Goal: Entertainment & Leisure: Browse casually

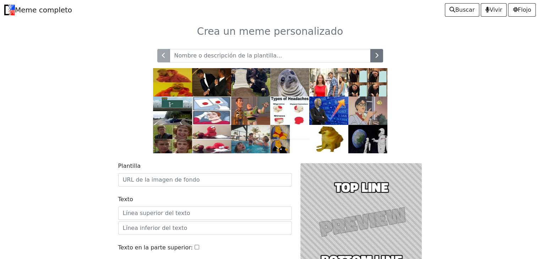
click at [329, 68] on img at bounding box center [328, 82] width 39 height 28
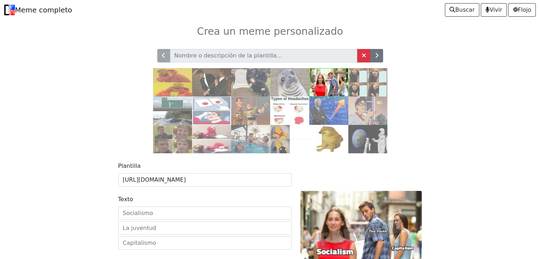
click at [463, 128] on div at bounding box center [270, 96] width 469 height 113
click at [347, 137] on img at bounding box center [328, 139] width 39 height 28
click at [346, 137] on img at bounding box center [328, 139] width 39 height 28
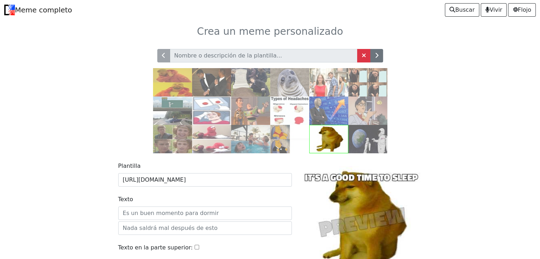
scroll to position [71, 0]
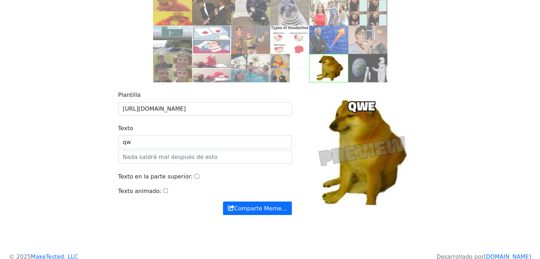
type input "q"
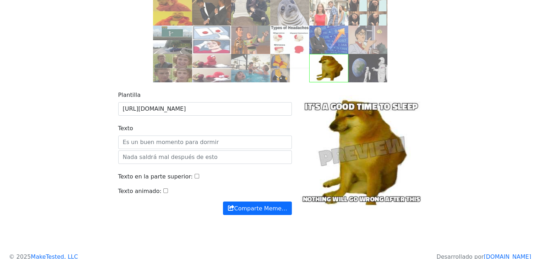
type input "q"
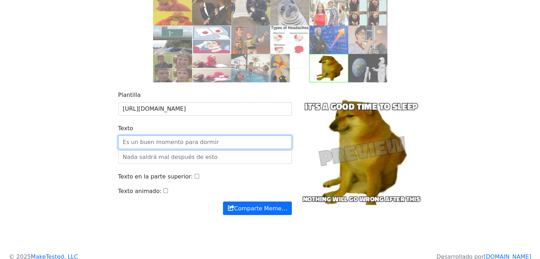
paste input "how about xd"
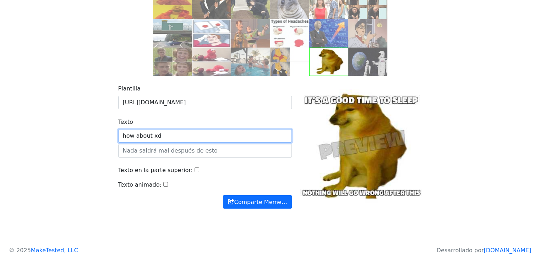
scroll to position [80, 0]
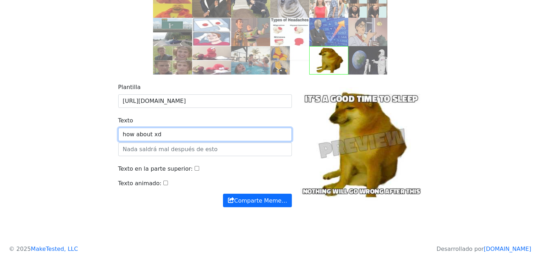
click at [192, 128] on input "how about xd" at bounding box center [205, 134] width 174 height 13
click at [191, 130] on input "how about xd" at bounding box center [205, 134] width 174 height 13
type input "how about xd"
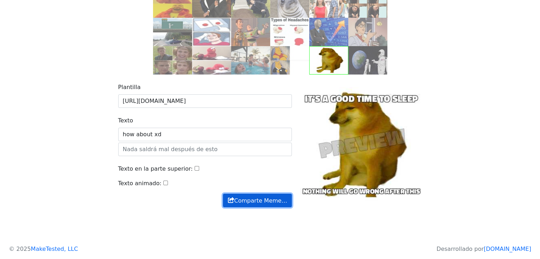
click at [243, 197] on font "Comparte Meme…" at bounding box center [260, 200] width 53 height 7
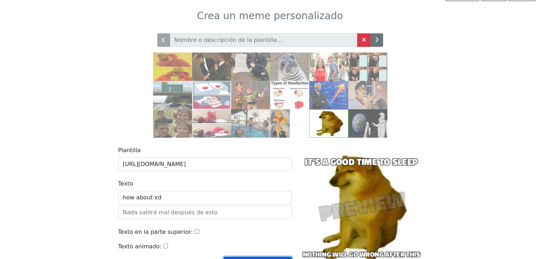
scroll to position [9, 0]
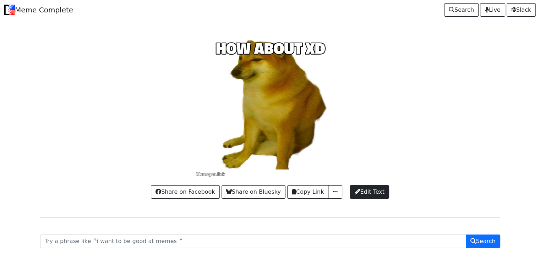
drag, startPoint x: 252, startPoint y: 99, endPoint x: 237, endPoint y: 109, distance: 18.3
click at [237, 109] on div at bounding box center [270, 105] width 469 height 143
click at [337, 193] on button "button" at bounding box center [335, 191] width 14 height 13
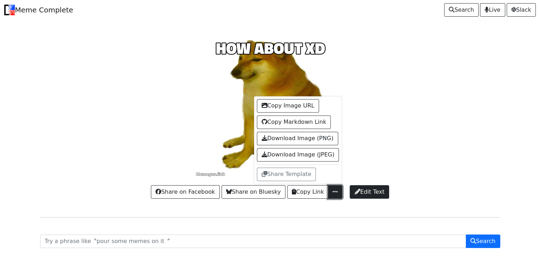
click at [336, 185] on button "button" at bounding box center [335, 191] width 14 height 13
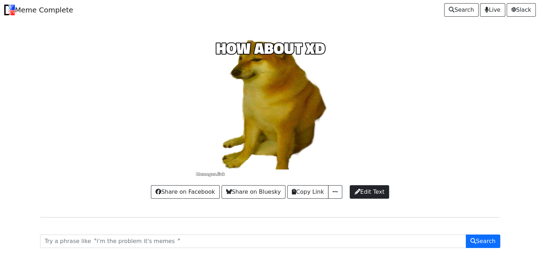
drag, startPoint x: 388, startPoint y: 63, endPoint x: 296, endPoint y: 127, distance: 112.0
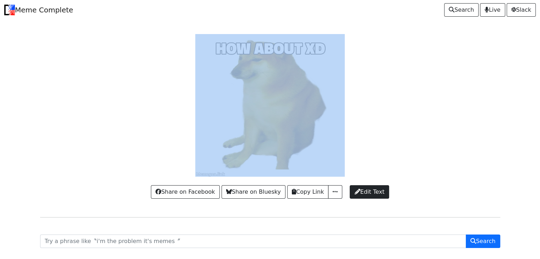
drag, startPoint x: 296, startPoint y: 127, endPoint x: 394, endPoint y: 114, distance: 99.2
click at [394, 114] on div at bounding box center [270, 105] width 469 height 143
drag, startPoint x: 330, startPoint y: 108, endPoint x: 305, endPoint y: 142, distance: 42.2
drag, startPoint x: 305, startPoint y: 142, endPoint x: 248, endPoint y: 78, distance: 85.2
drag, startPoint x: 248, startPoint y: 78, endPoint x: 224, endPoint y: 49, distance: 38.5
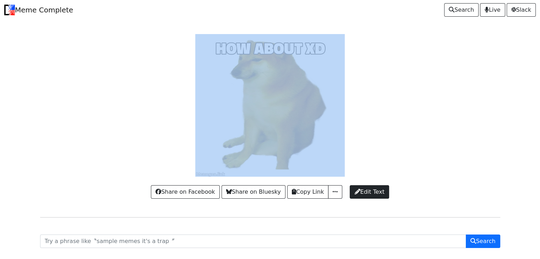
drag, startPoint x: 382, startPoint y: 109, endPoint x: 333, endPoint y: 115, distance: 48.7
click at [381, 60] on div at bounding box center [270, 105] width 469 height 143
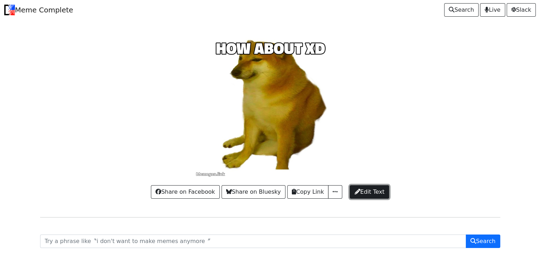
click at [359, 192] on span "Edit Text" at bounding box center [369, 192] width 30 height 9
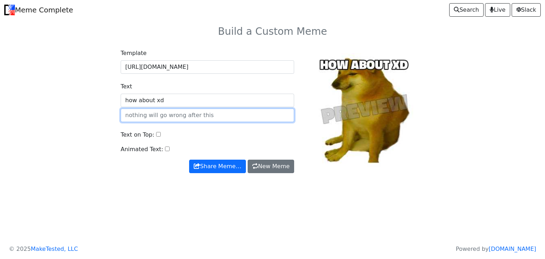
click at [194, 116] on input "text" at bounding box center [208, 115] width 174 height 13
type input "s"
type input "h"
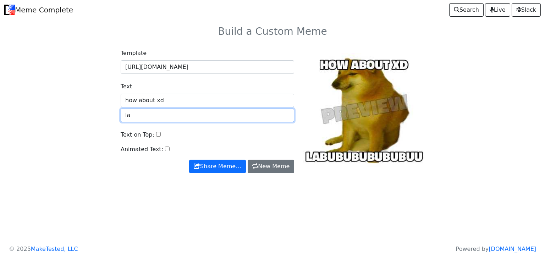
type input "l"
type input "xd"
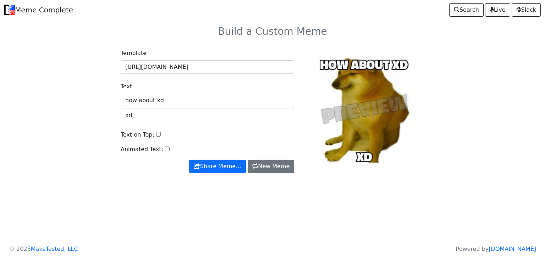
click at [220, 145] on div "Animated Text:" at bounding box center [208, 152] width 174 height 15
click at [280, 162] on link "New Meme" at bounding box center [271, 166] width 46 height 13
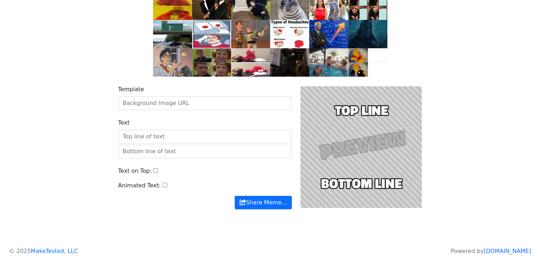
scroll to position [79, 0]
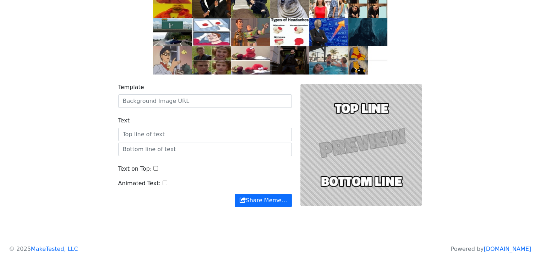
click at [252, 59] on img at bounding box center [250, 60] width 39 height 28
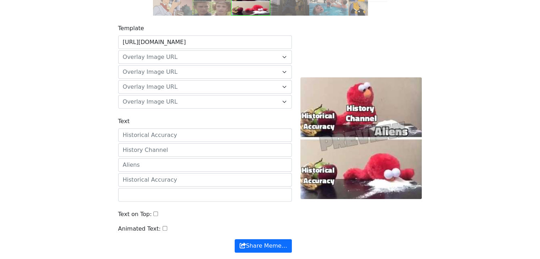
scroll to position [143, 0]
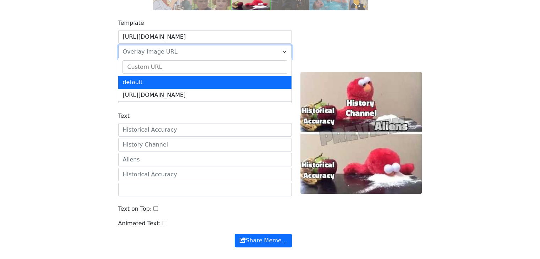
click at [164, 45] on span "Overlay Image URL" at bounding box center [205, 51] width 174 height 13
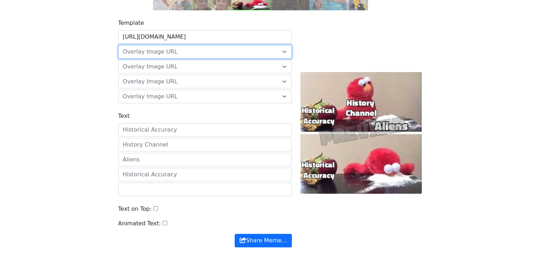
click at [166, 53] on span "Overlay Image URL" at bounding box center [150, 51] width 55 height 7
click at [175, 70] on span "Overlay Image URL" at bounding box center [205, 66] width 174 height 13
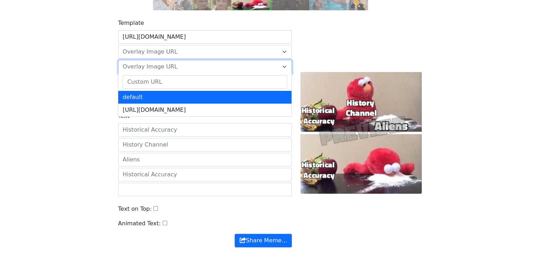
select select "default"
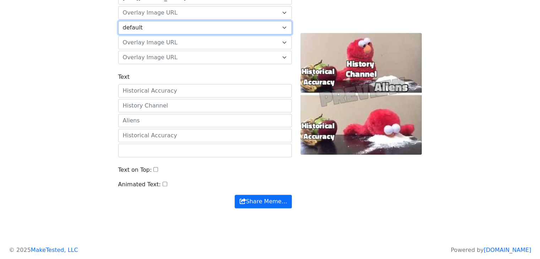
scroll to position [183, 0]
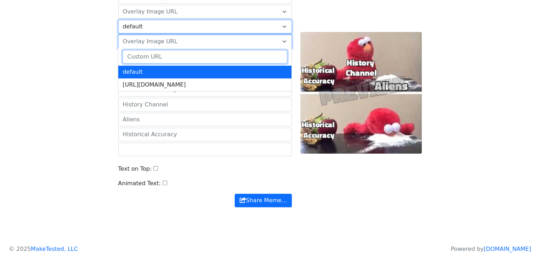
click at [174, 40] on span "Overlay Image URL" at bounding box center [201, 41] width 156 height 9
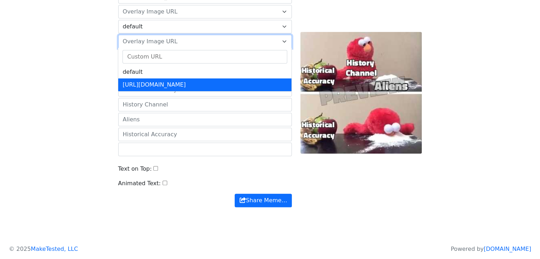
select select "https://memecomplete.com/static/images/logo.png"
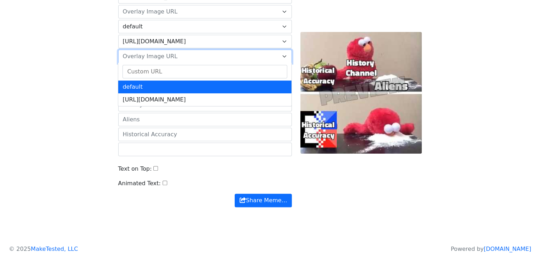
click at [174, 58] on span "Overlay Image URL" at bounding box center [201, 56] width 156 height 9
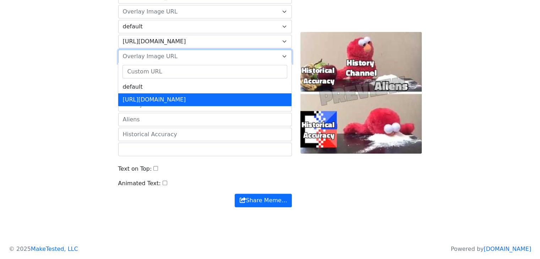
select select "https://memecomplete.com/static/images/logo.png"
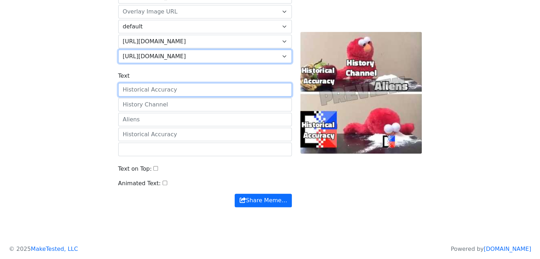
click at [184, 93] on input "Text" at bounding box center [205, 89] width 174 height 13
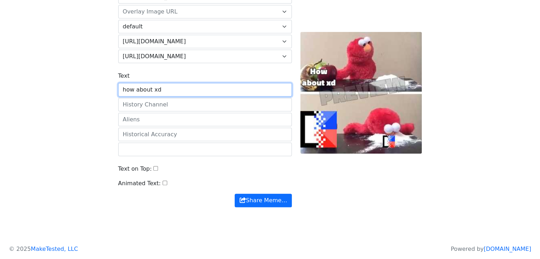
click at [176, 91] on input "how about xd" at bounding box center [205, 89] width 174 height 13
type input "h"
type input "w"
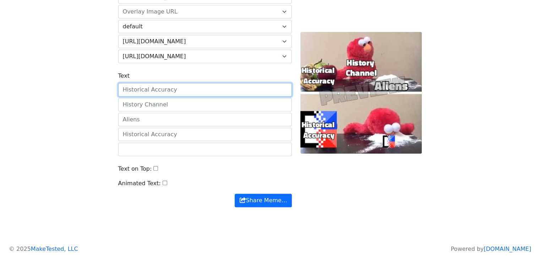
click at [235, 194] on button "Share Meme…" at bounding box center [263, 200] width 57 height 13
type input "'"
click at [235, 194] on button "Share Meme…" at bounding box center [263, 200] width 56 height 13
type input "'"
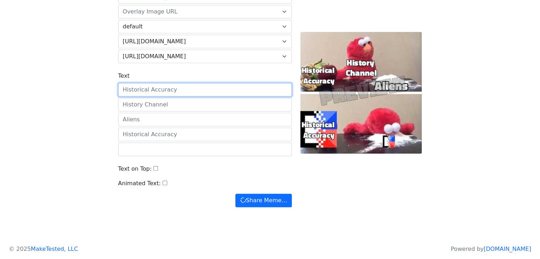
scroll to position [112, 0]
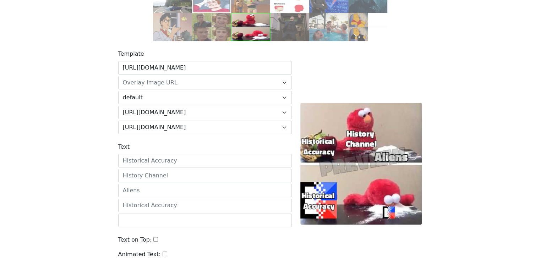
drag, startPoint x: 317, startPoint y: 90, endPoint x: 352, endPoint y: 141, distance: 62.1
click at [320, 100] on div at bounding box center [361, 164] width 130 height 229
click at [352, 141] on div at bounding box center [361, 164] width 130 height 229
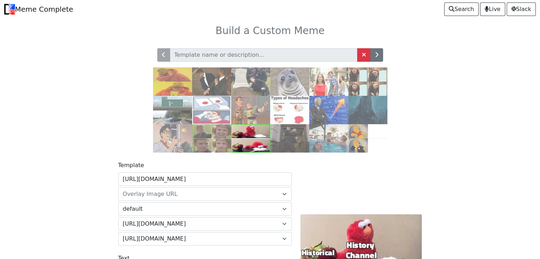
scroll to position [0, 0]
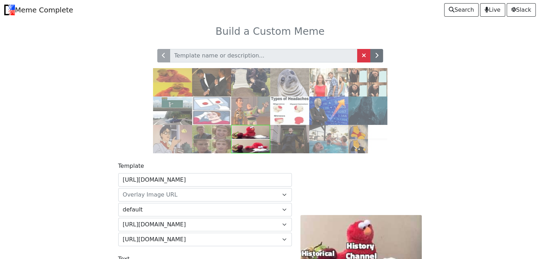
click at [322, 140] on img at bounding box center [328, 139] width 39 height 28
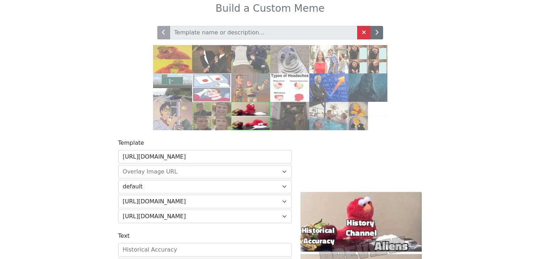
scroll to position [35, 0]
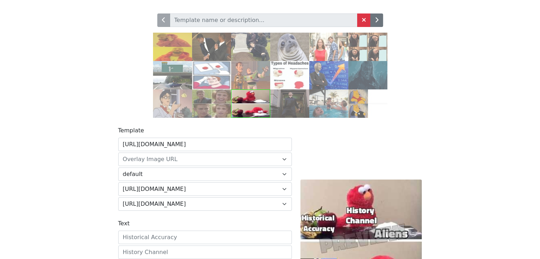
click at [323, 100] on img at bounding box center [328, 103] width 39 height 28
click at [368, 16] on link at bounding box center [363, 19] width 13 height 13
drag, startPoint x: 278, startPoint y: 12, endPoint x: 281, endPoint y: 17, distance: 6.7
click at [280, 15] on div at bounding box center [270, 61] width 469 height 113
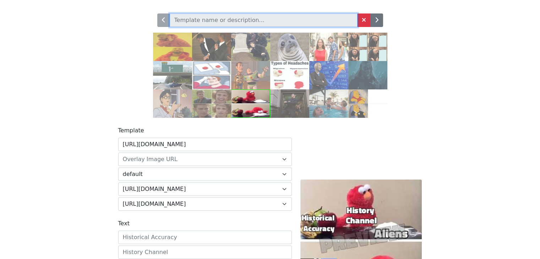
click at [280, 17] on input "text" at bounding box center [264, 19] width 188 height 13
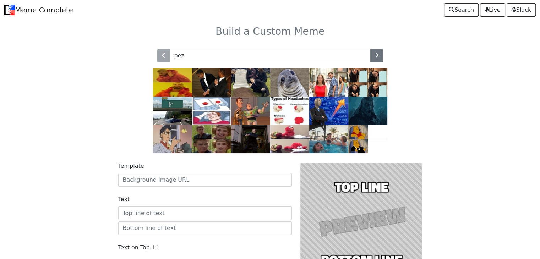
type input "pez"
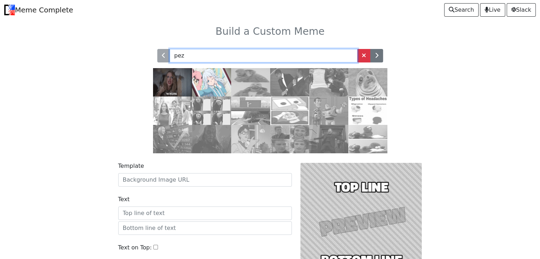
click at [239, 49] on input "pez" at bounding box center [264, 55] width 188 height 13
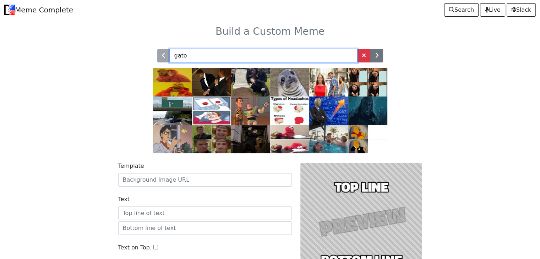
type input "gato"
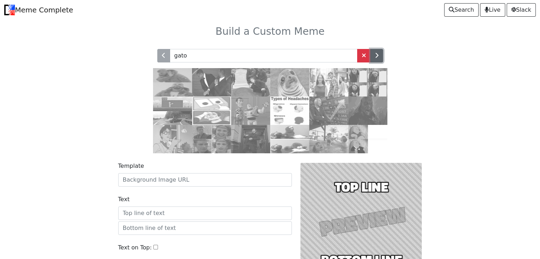
click at [375, 54] on icon "button" at bounding box center [377, 56] width 4 height 6
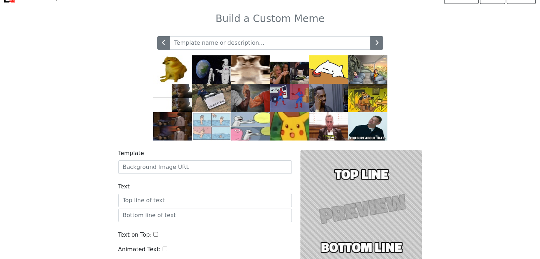
scroll to position [35, 0]
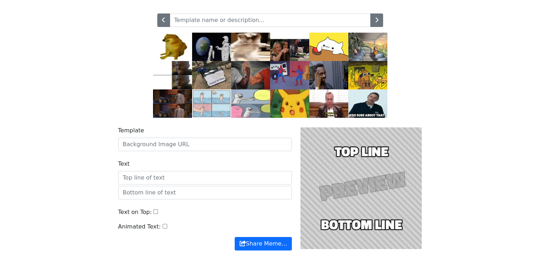
click at [288, 103] on img at bounding box center [289, 103] width 39 height 28
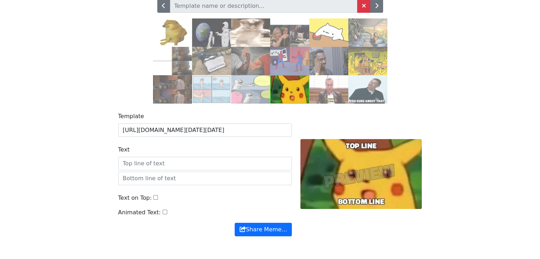
scroll to position [79, 0]
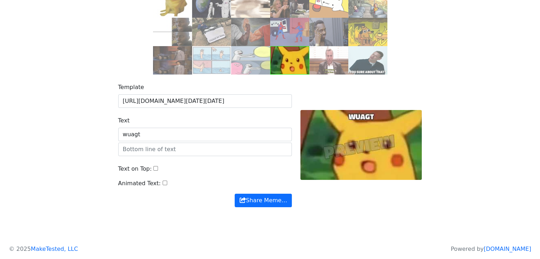
click at [146, 133] on input "wuagt" at bounding box center [205, 134] width 174 height 13
type input "w"
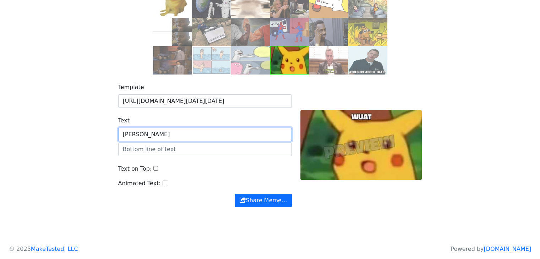
type input "W"
paste input "what"
type input "what"
